Goal: Check status: Check status

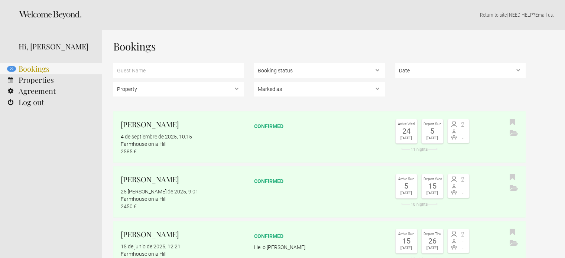
click at [18, 68] on link "29 Bookings" at bounding box center [51, 68] width 102 height 11
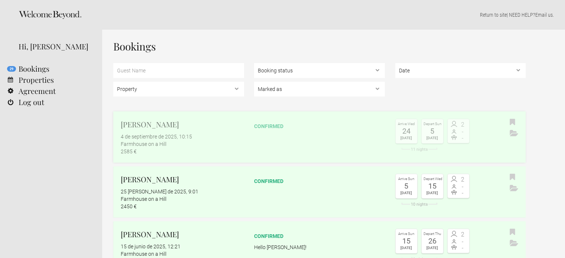
click at [206, 146] on div "Farmhouse on a Hill" at bounding box center [182, 143] width 123 height 7
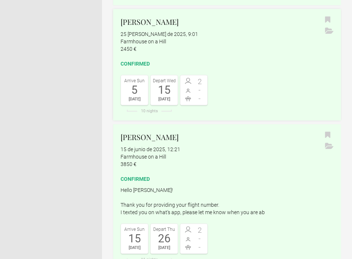
scroll to position [223, 0]
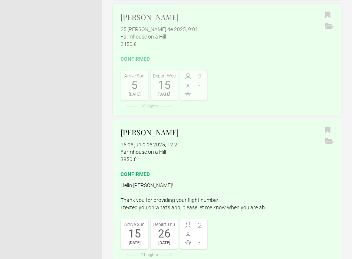
click at [141, 23] on div "Mona Ketterer 25 de agosto de 2025, 9:01 Farmhouse on a Hill 2450 €" at bounding box center [227, 30] width 213 height 36
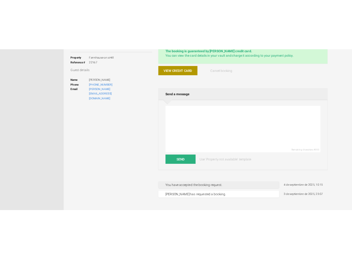
scroll to position [37, 0]
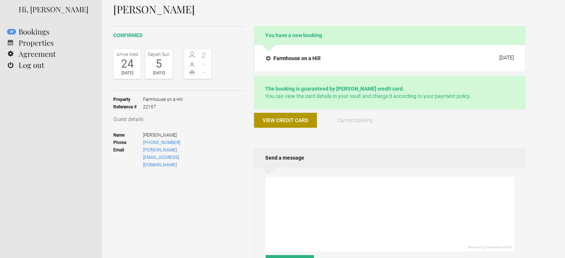
click at [282, 120] on span "View credit card" at bounding box center [285, 120] width 46 height 6
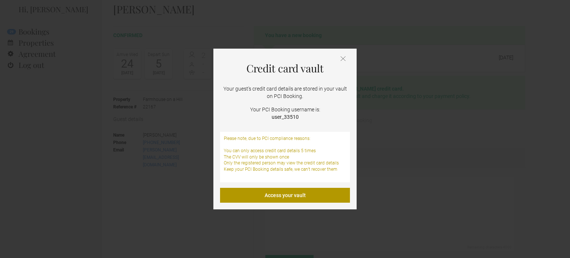
click at [280, 116] on strong "user_33510" at bounding box center [285, 117] width 27 height 6
copy strong "user_33510"
click at [284, 190] on link "Access your vault" at bounding box center [285, 195] width 130 height 15
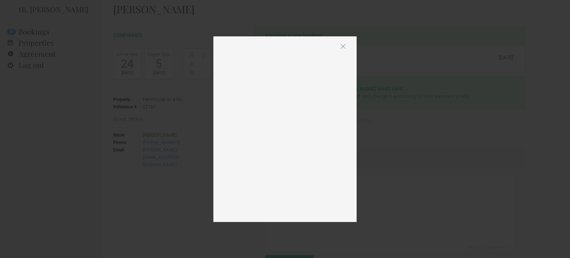
click at [343, 45] on img at bounding box center [343, 46] width 5 height 5
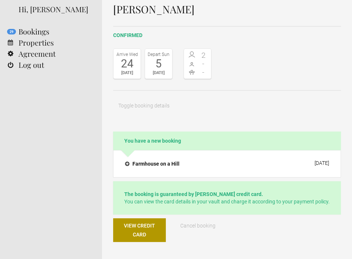
click at [148, 9] on h1 "Christopher Schumann" at bounding box center [227, 9] width 228 height 11
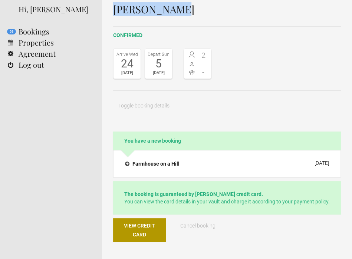
click at [148, 9] on h1 "Christopher Schumann" at bounding box center [227, 9] width 228 height 11
copy div "Christopher Schumann"
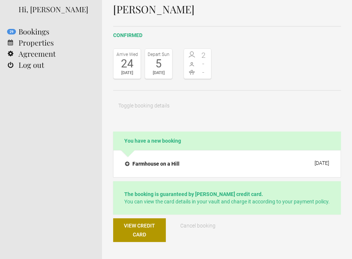
click at [140, 98] on div "confirmed Arrive Wed 24 Sep 2025 Depart Sun 5 Oct 2025 2 - - Toggle booking det…" at bounding box center [227, 79] width 228 height 106
click at [164, 161] on h4 "Farmhouse on a Hill" at bounding box center [152, 163] width 55 height 7
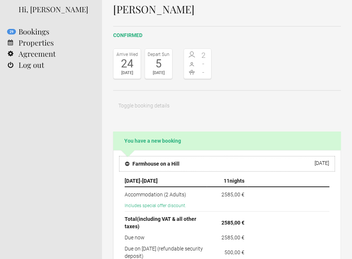
scroll to position [111, 0]
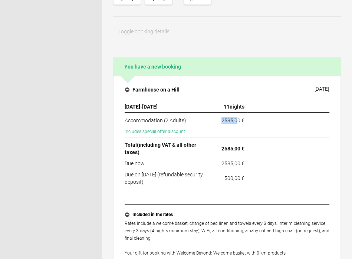
drag, startPoint x: 238, startPoint y: 120, endPoint x: 219, endPoint y: 122, distance: 19.0
click at [217, 122] on td "2585,00 €" at bounding box center [227, 119] width 41 height 13
click at [219, 121] on td "2585,00 €" at bounding box center [227, 119] width 41 height 13
drag, startPoint x: 219, startPoint y: 121, endPoint x: 236, endPoint y: 120, distance: 17.2
click at [236, 120] on td "2585,00 €" at bounding box center [227, 119] width 41 height 13
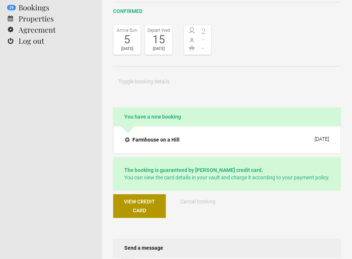
scroll to position [74, 0]
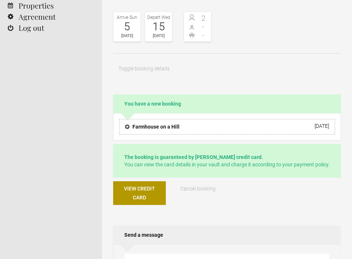
click at [144, 124] on h4 "Farmhouse on a Hill" at bounding box center [152, 126] width 55 height 7
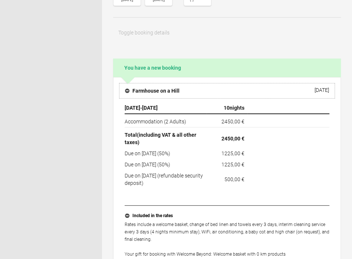
scroll to position [148, 0]
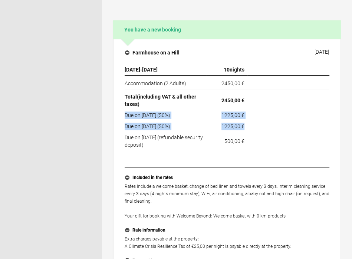
drag, startPoint x: 248, startPoint y: 123, endPoint x: 125, endPoint y: 114, distance: 122.5
click at [125, 114] on tfoot "Due on [DATE] (50%) 1225,00 € (approx. 1225,00 € ) Due on [DATE] (50%) 1225,00 …" at bounding box center [227, 129] width 205 height 39
click at [151, 114] on td "Due on [DATE] (50%)" at bounding box center [166, 115] width 82 height 11
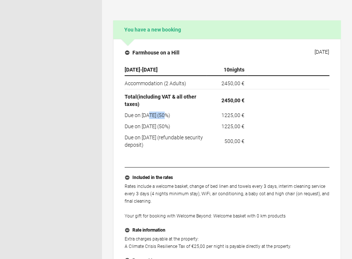
click at [151, 114] on td "Due on [DATE] (50%)" at bounding box center [166, 115] width 82 height 11
click at [267, 101] on th "(approx. 2450,00 € )" at bounding box center [289, 99] width 82 height 21
drag, startPoint x: 245, startPoint y: 128, endPoint x: 208, endPoint y: 116, distance: 38.9
click at [208, 116] on tfoot "Due on [DATE] (50%) 1225,00 € (approx. 1225,00 € ) Due on [DATE] (50%) 1225,00 …" at bounding box center [227, 129] width 205 height 39
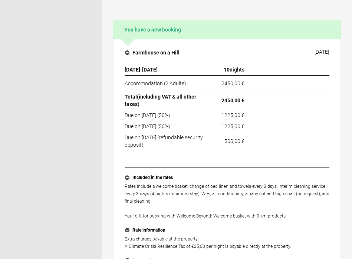
click at [99, 99] on header "Home Search Collections Remote work Photoshoot locations City breaks Family hol…" at bounding box center [51, 217] width 102 height 730
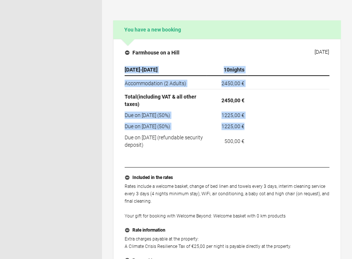
drag, startPoint x: 215, startPoint y: 123, endPoint x: 115, endPoint y: 102, distance: 102.4
click at [115, 102] on div "Farmhouse on a Hill [DATE] [DATE] - [DATE] 10 nights Accommodation (2 Adults) 2…" at bounding box center [227, 165] width 228 height 252
